Goal: Information Seeking & Learning: Learn about a topic

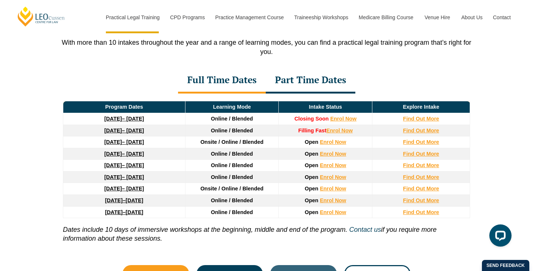
click at [318, 84] on div "Part Time Dates" at bounding box center [311, 81] width 90 height 26
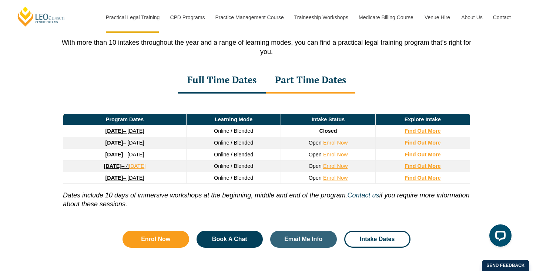
click at [247, 86] on div "Full Time Dates" at bounding box center [222, 81] width 88 height 26
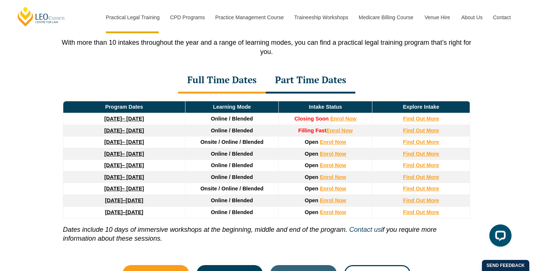
scroll to position [1029, 0]
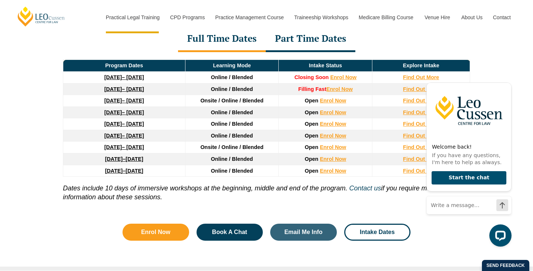
click at [452, 237] on div at bounding box center [468, 235] width 85 height 22
click at [506, 76] on icon "Hide greeting" at bounding box center [507, 77] width 4 height 4
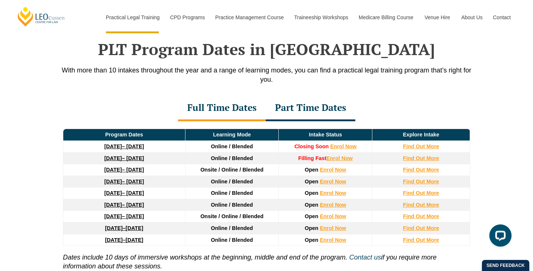
scroll to position [961, 0]
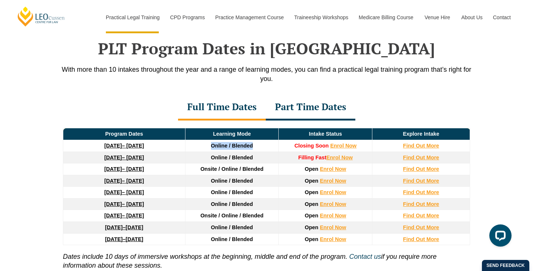
drag, startPoint x: 212, startPoint y: 145, endPoint x: 262, endPoint y: 149, distance: 50.0
click at [262, 149] on td "Online / Blended" at bounding box center [232, 146] width 94 height 12
click at [496, 98] on div "PLT Program Dates in [GEOGRAPHIC_DATA] With more than 10 intakes throughout the…" at bounding box center [266, 170] width 533 height 337
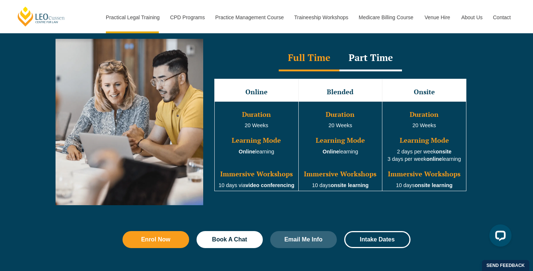
scroll to position [680, 0]
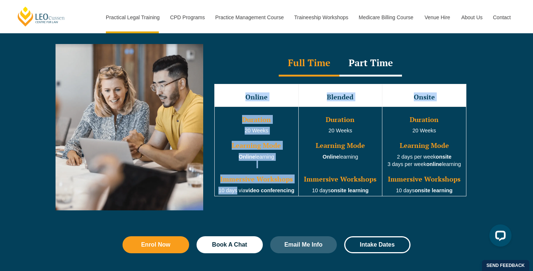
drag, startPoint x: 235, startPoint y: 189, endPoint x: 349, endPoint y: 201, distance: 114.9
click at [349, 201] on div "Online Blended Onsite Duration 20 Weeks Learning Mode Online learning Immersive…" at bounding box center [340, 141] width 267 height 128
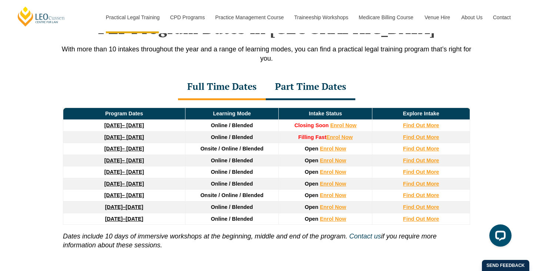
scroll to position [982, 0]
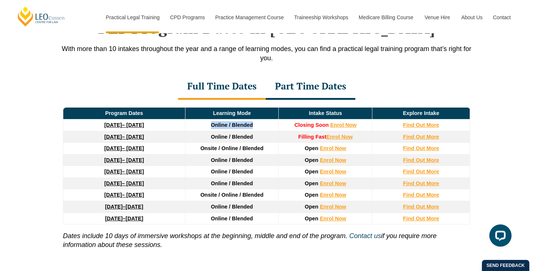
drag, startPoint x: 211, startPoint y: 126, endPoint x: 259, endPoint y: 127, distance: 47.7
click at [259, 127] on td "Online / Blended" at bounding box center [232, 125] width 94 height 12
click at [224, 161] on span "Online / Blended" at bounding box center [232, 160] width 42 height 6
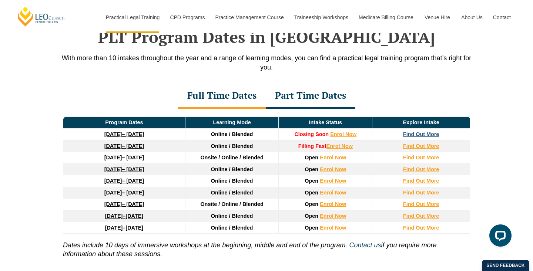
click at [433, 137] on strong "Find Out More" at bounding box center [421, 134] width 36 height 6
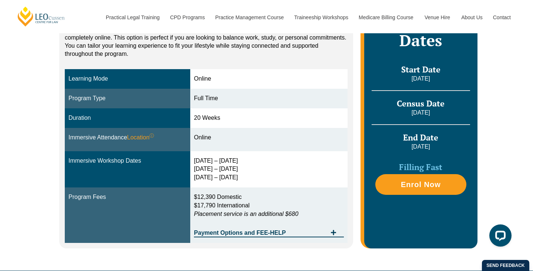
scroll to position [118, 0]
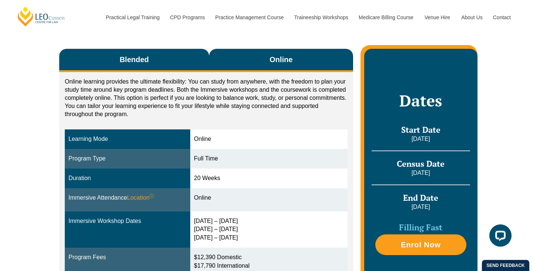
click at [148, 65] on button "Blended" at bounding box center [134, 60] width 150 height 23
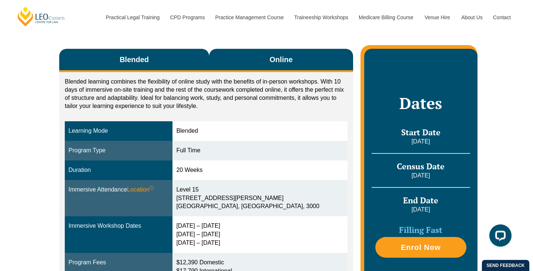
click at [244, 59] on button "Online" at bounding box center [281, 60] width 144 height 23
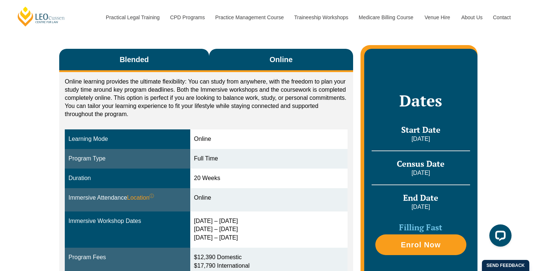
click at [156, 61] on button "Blended" at bounding box center [134, 60] width 150 height 23
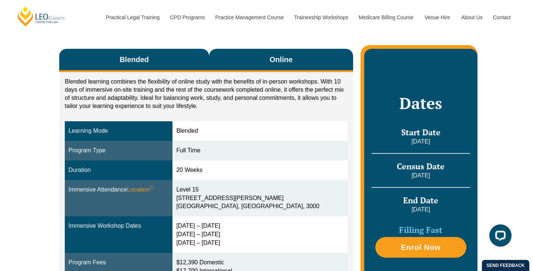
click at [259, 63] on button "Online" at bounding box center [281, 60] width 144 height 23
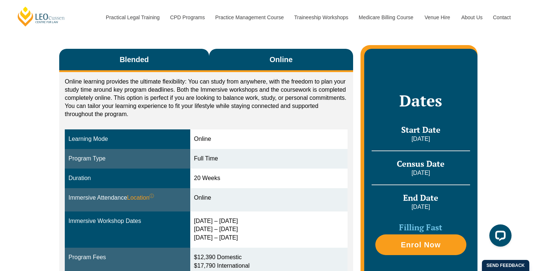
click at [152, 61] on button "Blended" at bounding box center [134, 60] width 150 height 23
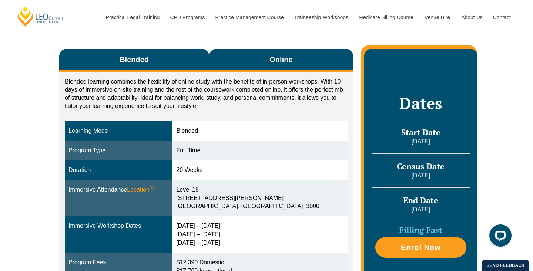
click at [245, 63] on button "Online" at bounding box center [281, 60] width 144 height 23
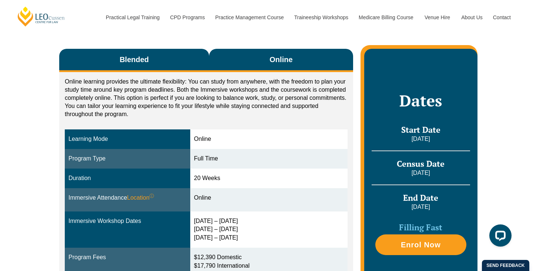
click at [172, 58] on button "Blended" at bounding box center [134, 60] width 150 height 23
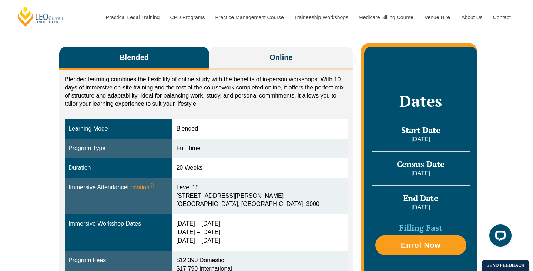
scroll to position [117, 0]
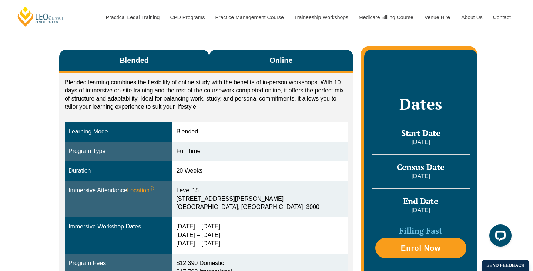
click at [247, 53] on button "Online" at bounding box center [281, 61] width 144 height 23
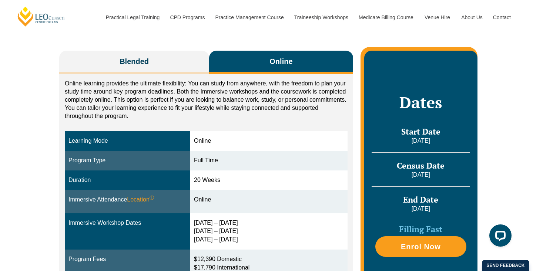
scroll to position [114, 0]
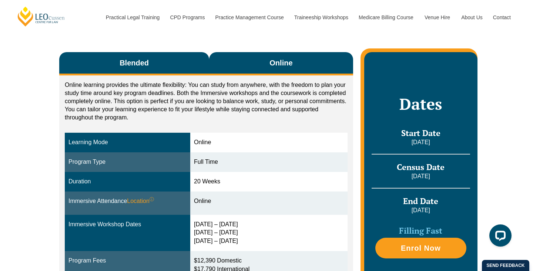
click at [196, 62] on button "Blended" at bounding box center [134, 63] width 150 height 23
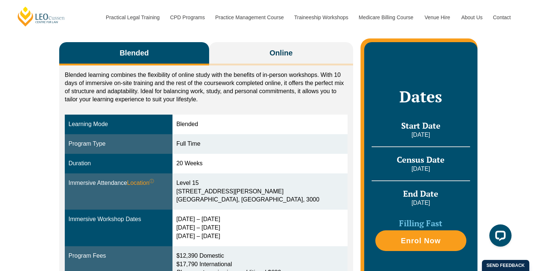
scroll to position [124, 0]
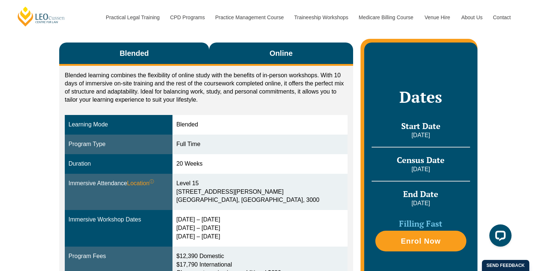
click at [241, 64] on button "Online" at bounding box center [281, 54] width 144 height 23
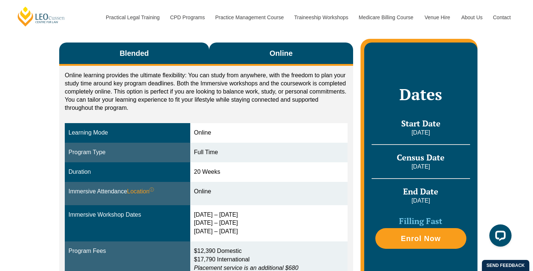
click at [156, 60] on button "Blended" at bounding box center [134, 54] width 150 height 23
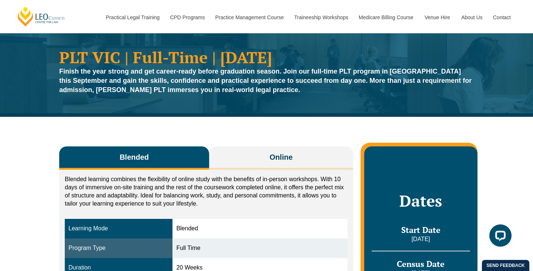
scroll to position [23, 0]
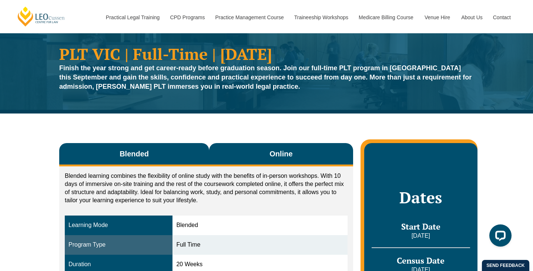
click at [271, 150] on span "Online" at bounding box center [280, 154] width 23 height 10
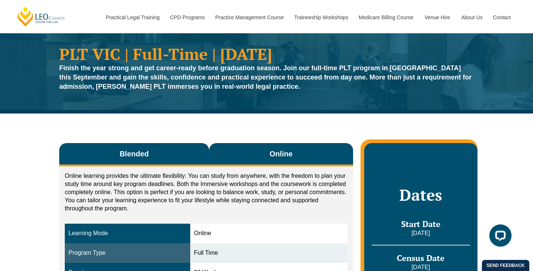
click at [185, 149] on button "Blended" at bounding box center [134, 154] width 150 height 23
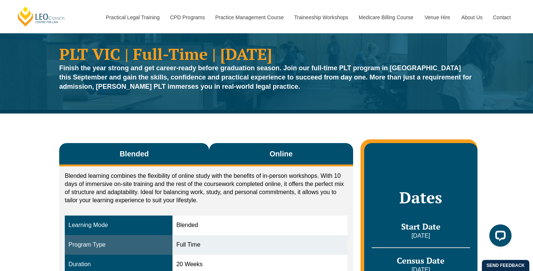
click at [260, 147] on button "Online" at bounding box center [281, 154] width 144 height 23
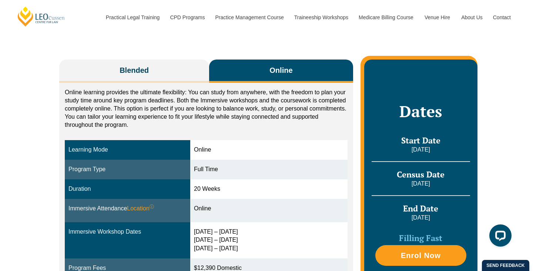
scroll to position [105, 0]
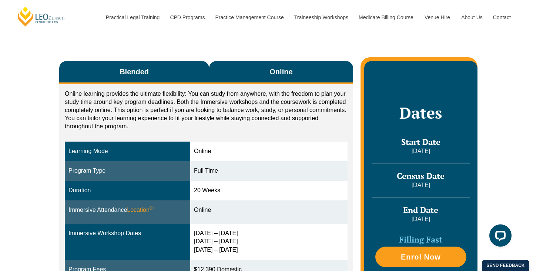
click at [176, 71] on button "Blended" at bounding box center [134, 72] width 150 height 23
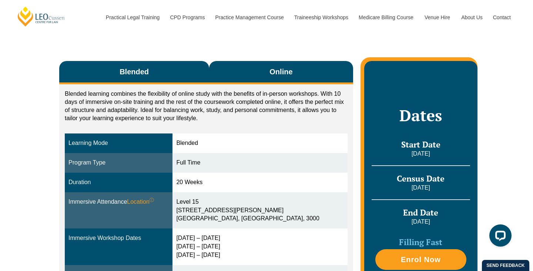
click at [244, 70] on button "Online" at bounding box center [281, 72] width 144 height 23
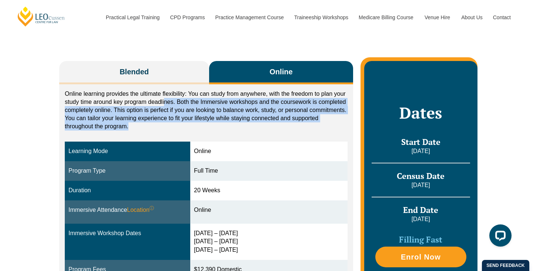
drag, startPoint x: 165, startPoint y: 100, endPoint x: 200, endPoint y: 125, distance: 43.2
click at [200, 125] on p "Online learning provides the ultimate flexibility: You can study from anywhere,…" at bounding box center [206, 110] width 283 height 41
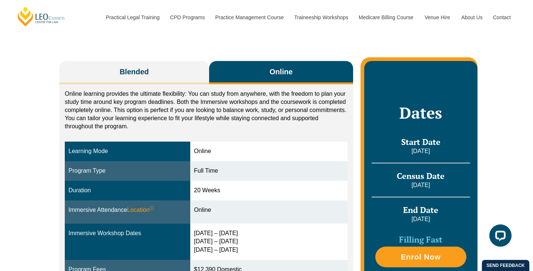
click at [111, 107] on p "Online learning provides the ultimate flexibility: You can study from anywhere,…" at bounding box center [206, 110] width 283 height 41
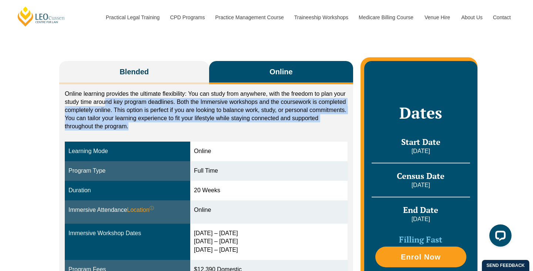
drag, startPoint x: 106, startPoint y: 101, endPoint x: 146, endPoint y: 125, distance: 46.9
click at [146, 125] on p "Online learning provides the ultimate flexibility: You can study from anywhere,…" at bounding box center [206, 110] width 283 height 41
click at [146, 116] on p "Online learning provides the ultimate flexibility: You can study from anywhere,…" at bounding box center [206, 110] width 283 height 41
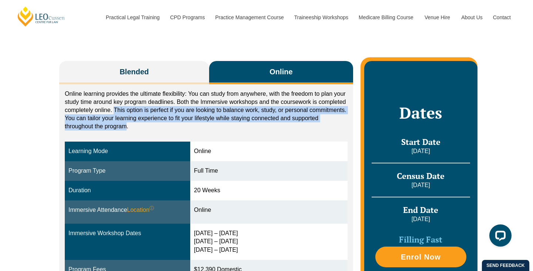
drag, startPoint x: 113, startPoint y: 109, endPoint x: 126, endPoint y: 128, distance: 22.8
click at [126, 128] on p "Online learning provides the ultimate flexibility: You can study from anywhere,…" at bounding box center [206, 110] width 283 height 41
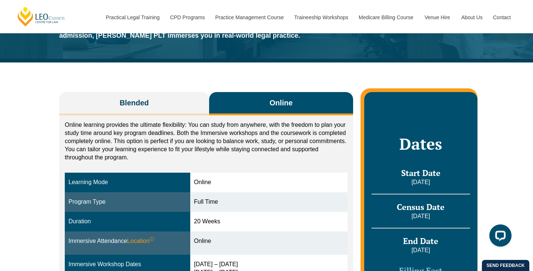
scroll to position [69, 0]
